Goal: Ask a question

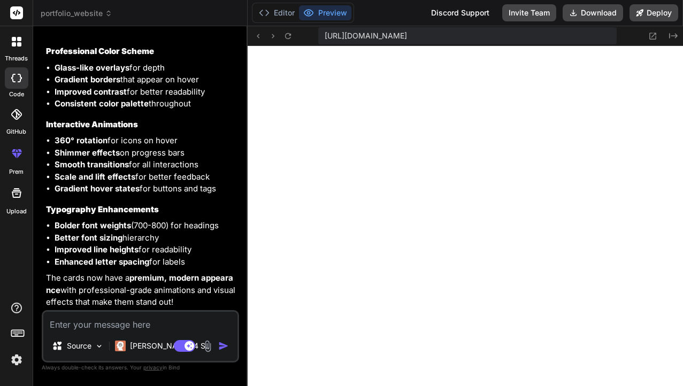
scroll to position [2293, 0]
click at [99, 327] on textarea at bounding box center [140, 321] width 194 height 19
type textarea "m"
type textarea "x"
type textarea "ma"
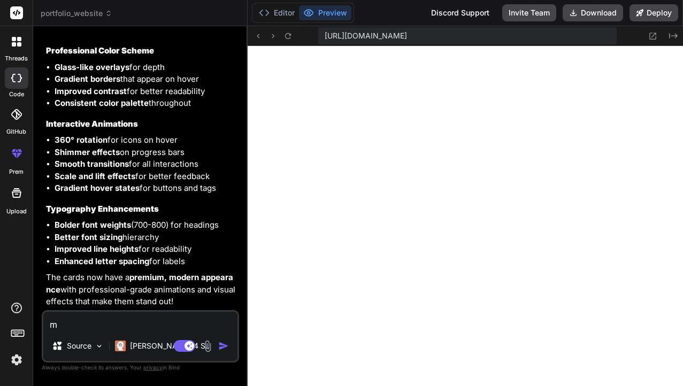
type textarea "x"
type textarea "mak"
type textarea "x"
type textarea "make"
type textarea "x"
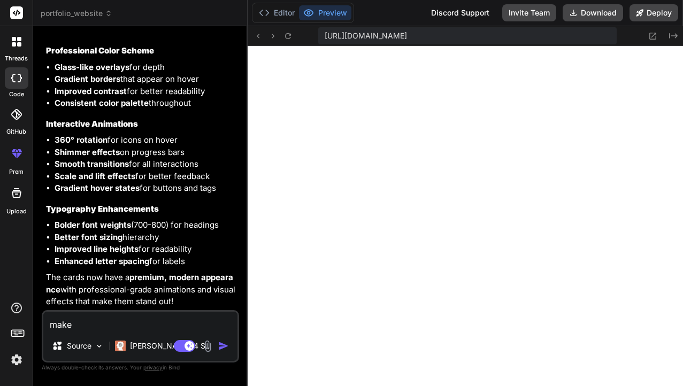
type textarea "make"
type textarea "x"
type textarea "make m"
type textarea "x"
type textarea "make mo"
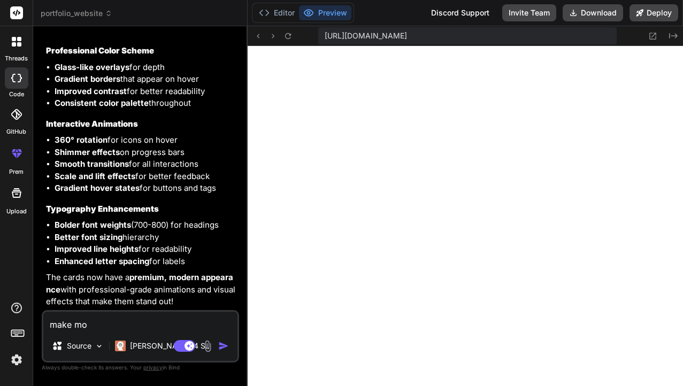
type textarea "x"
type textarea "make mos"
type textarea "x"
type textarea "make most"
type textarea "x"
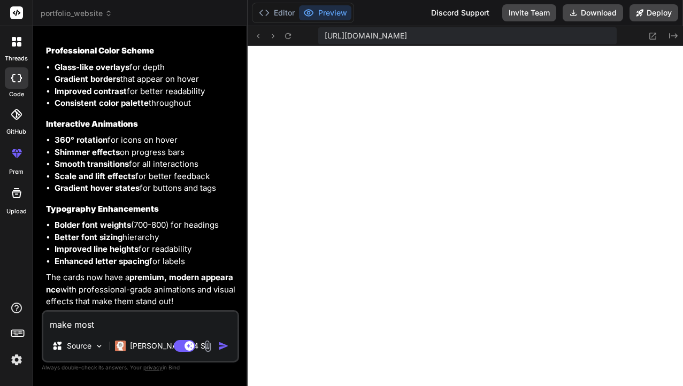
type textarea "make most"
type textarea "x"
type textarea "make most e"
type textarea "x"
type textarea "make most el"
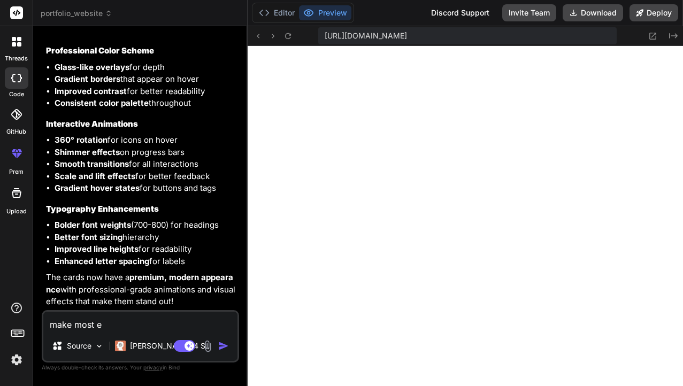
type textarea "x"
type textarea "make most ele"
type textarea "x"
type textarea "make most elel"
type textarea "x"
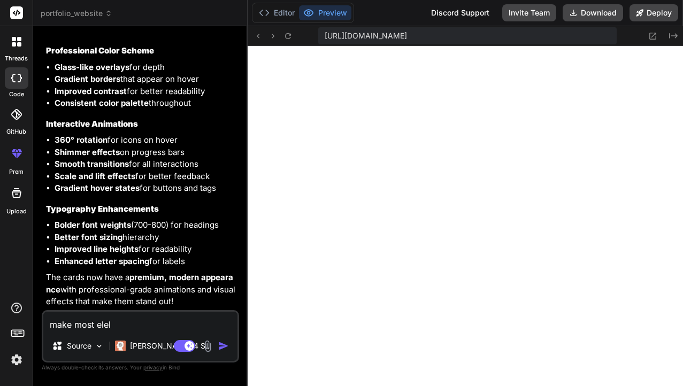
type textarea "make most elelm"
type textarea "x"
type textarea "make most elelme"
type textarea "x"
type textarea "make most elelmen"
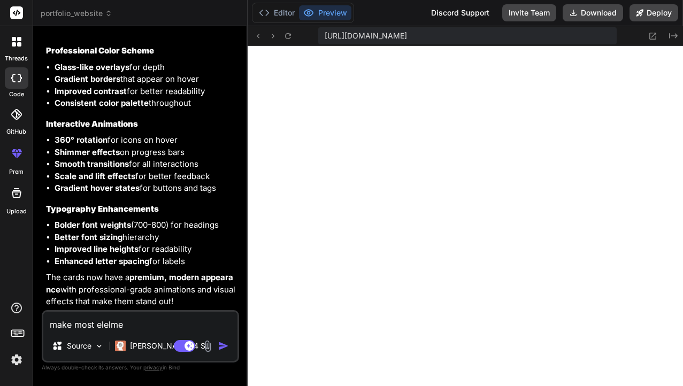
type textarea "x"
type textarea "make most elelment"
type textarea "x"
type textarea "make most elelment"
type textarea "x"
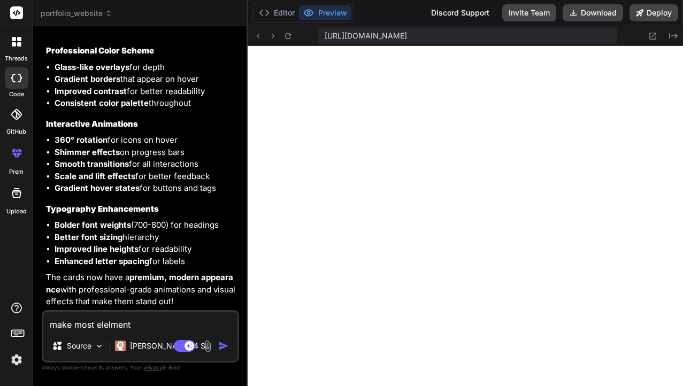
type textarea "make most elelment a"
type textarea "x"
type textarea "make most elelment an"
type textarea "x"
type textarea "make most elelment and"
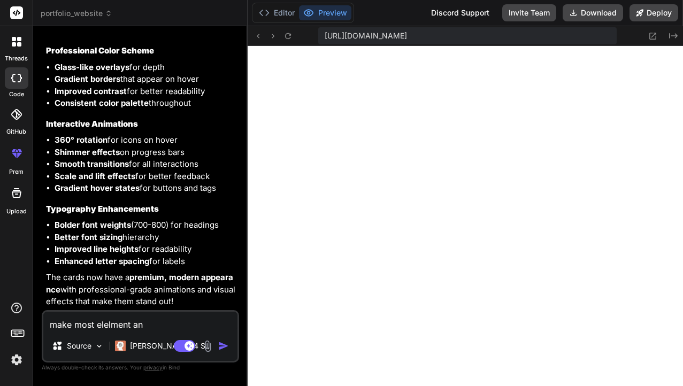
type textarea "x"
type textarea "make most elelment and"
type textarea "x"
type textarea "make most elelment and u"
type textarea "x"
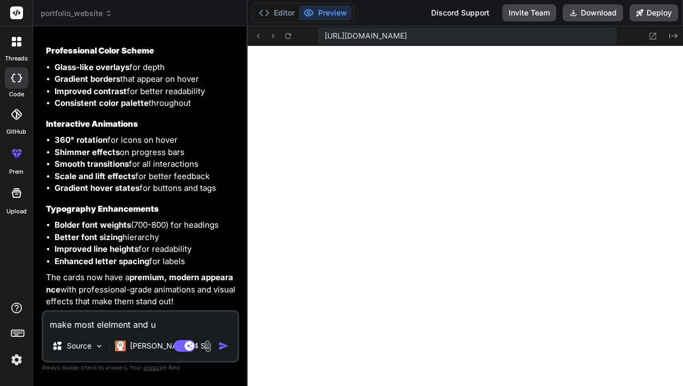
type textarea "make most elelment and"
type textarea "x"
type textarea "make most elelment and b"
type textarea "x"
type textarea "make most elelment and bu"
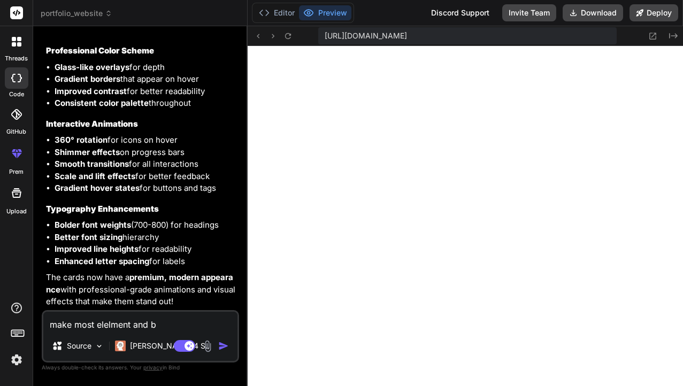
type textarea "x"
type textarea "make most elelment and but"
type textarea "x"
type textarea "make most elelment and butt"
type textarea "x"
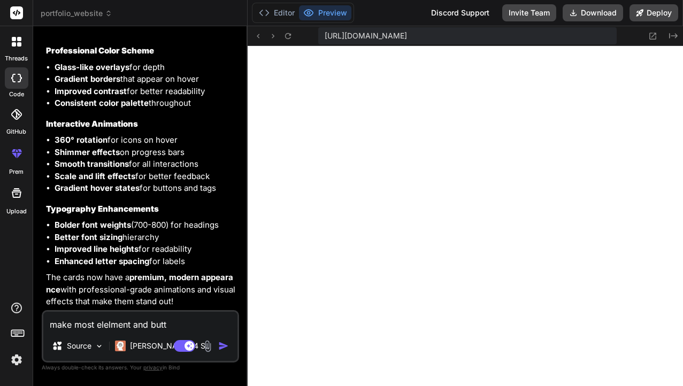
type textarea "make most elelment and butto"
type textarea "x"
type textarea "make most elelment and button"
type textarea "x"
type textarea "make most elelment and button"
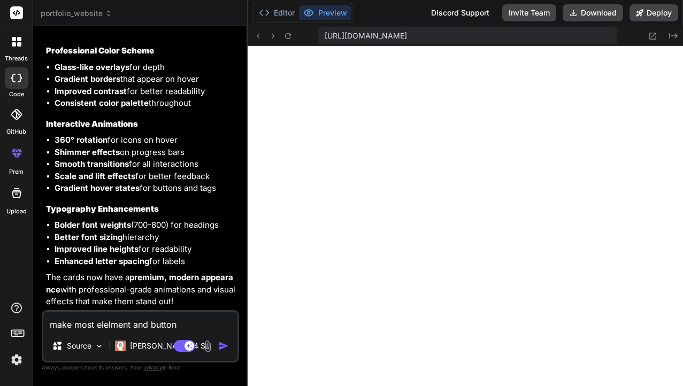
type textarea "x"
type textarea "make most elelment and button b"
type textarea "x"
type textarea "make most elelment and button be"
type textarea "x"
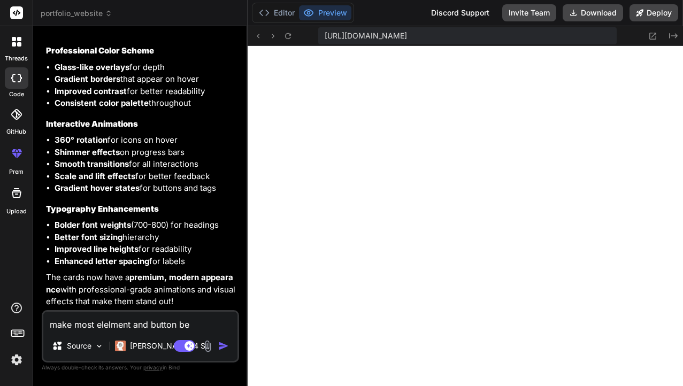
type textarea "make most elelment and button bes"
type textarea "x"
type textarea "make most elelment and button best"
type textarea "x"
type textarea "make most elelment and button best"
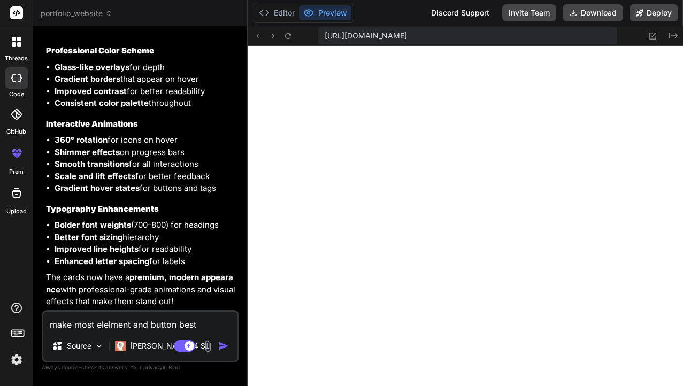
type textarea "x"
type textarea "make most elelment and button best w"
type textarea "x"
type textarea "make most elelment and button best wj"
type textarea "x"
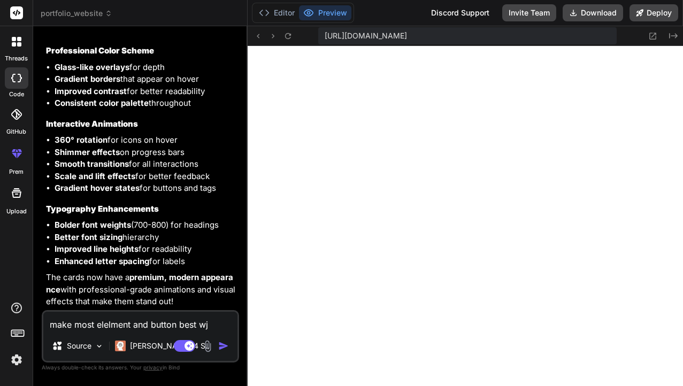
type textarea "make most elelment and button best wjy"
type textarea "x"
type textarea "make most elelment and button best wj"
type textarea "x"
type textarea "make most elelment and button best w"
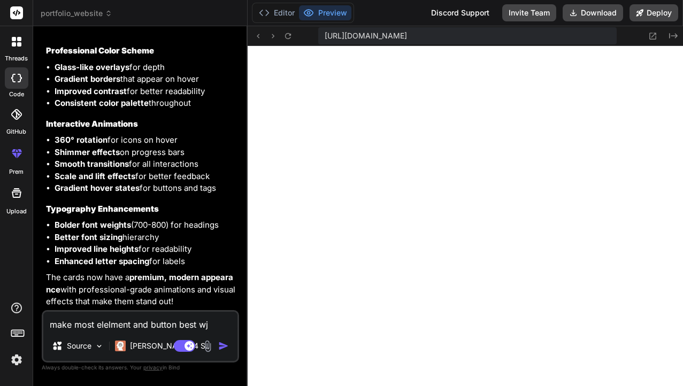
type textarea "x"
type textarea "make most elelment and button best wg"
type textarea "x"
type textarea "make most elelment and button best w"
type textarea "x"
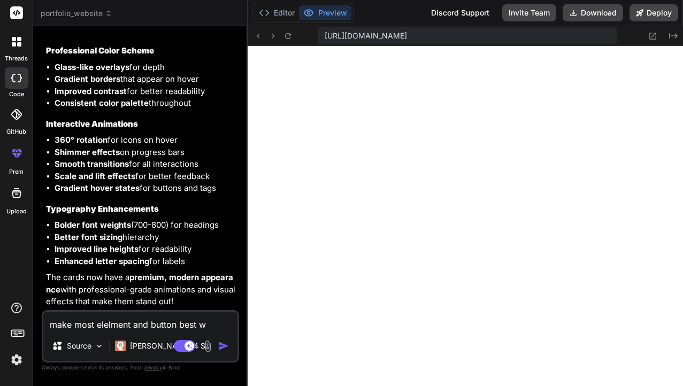
type textarea "make most elelment and button best wh"
type textarea "x"
type textarea "make most elelment and button best why"
type textarea "x"
type textarea "make most elelment and button best why"
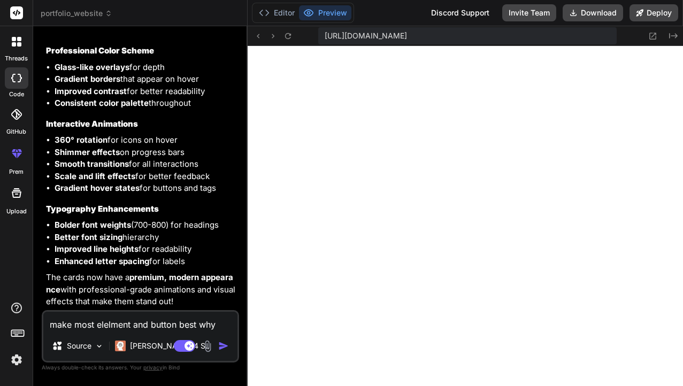
type textarea "x"
type textarea "make most elelment and button best why b"
type textarea "x"
type textarea "make most elelment and button best why ba"
type textarea "x"
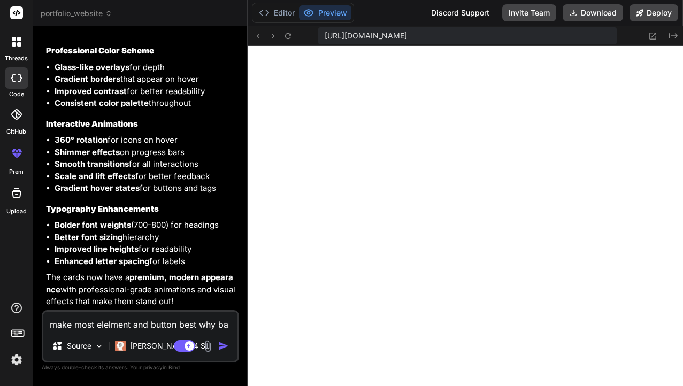
type textarea "make most elelment and button best why bad"
type textarea "x"
type textarea "make most elelment and button best why bad"
type textarea "x"
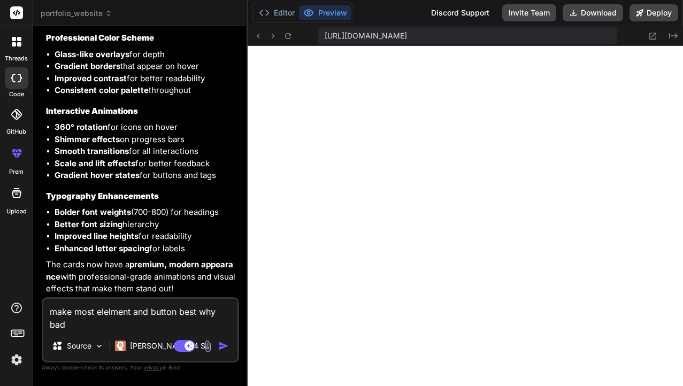
type textarea "make most elelment and button best why bad l"
type textarea "x"
type textarea "make most elelment and button best why bad li"
type textarea "x"
type textarea "make most elelment and button best why bad lik"
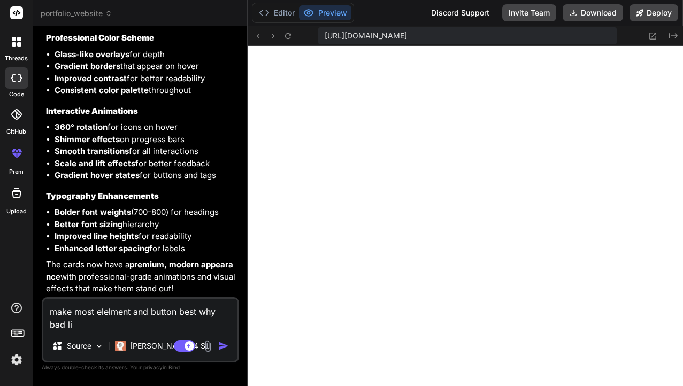
type textarea "x"
type textarea "make most elelment and button best why bad like"
type textarea "x"
type textarea "make most elelment and button best why bad like"
type textarea "x"
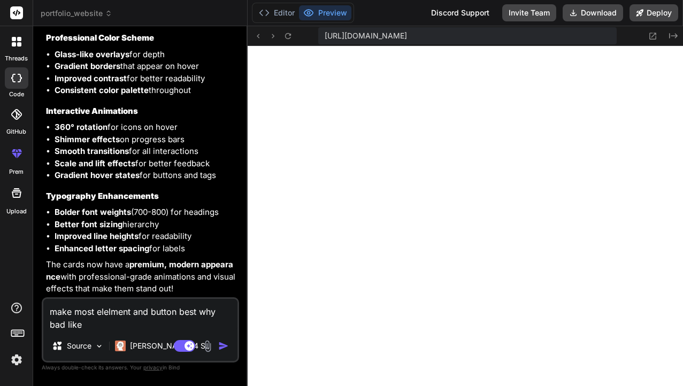
type textarea "make most elelment and button best why bad like t"
type textarea "x"
type textarea "make most elelment and button best why bad like th"
type textarea "x"
type textarea "make most elelment and button best why bad like thi"
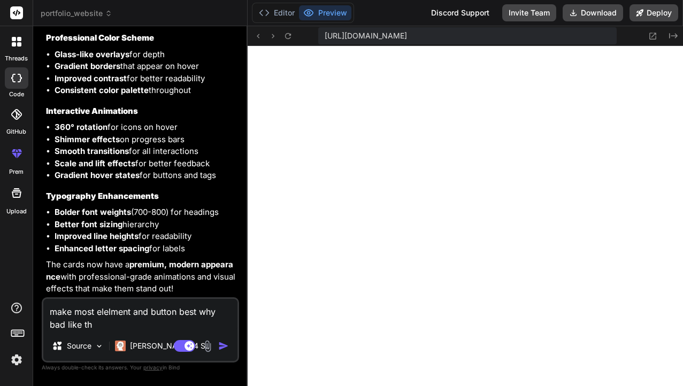
type textarea "x"
type textarea "make most elelment and button best why bad like this"
type textarea "x"
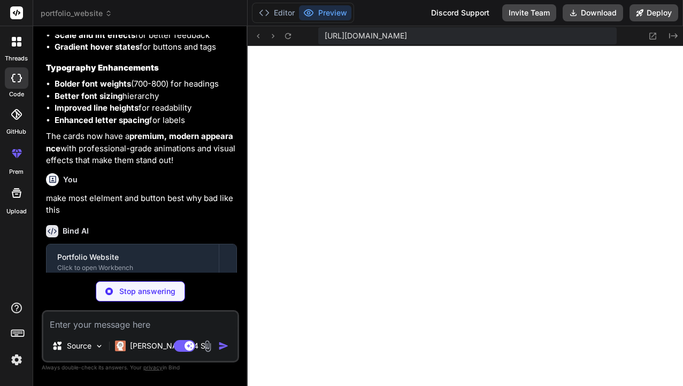
scroll to position [2475, 0]
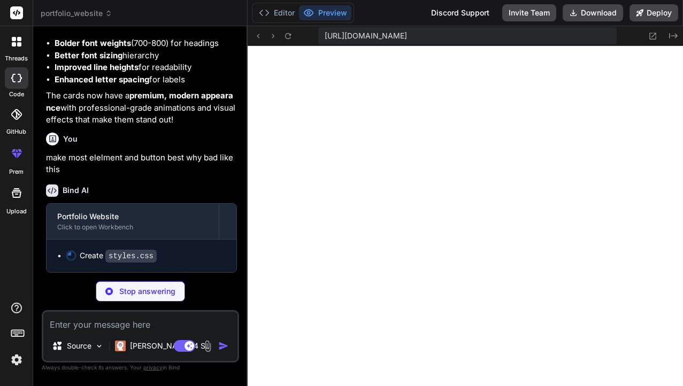
type textarea "x"
type textarea "padding: var(--space-lg) 0; } }"
type textarea "x"
type textarea "background: white !important; color: black !important; min-height: auto; paddin…"
type textarea "x"
